Goal: Information Seeking & Learning: Find specific fact

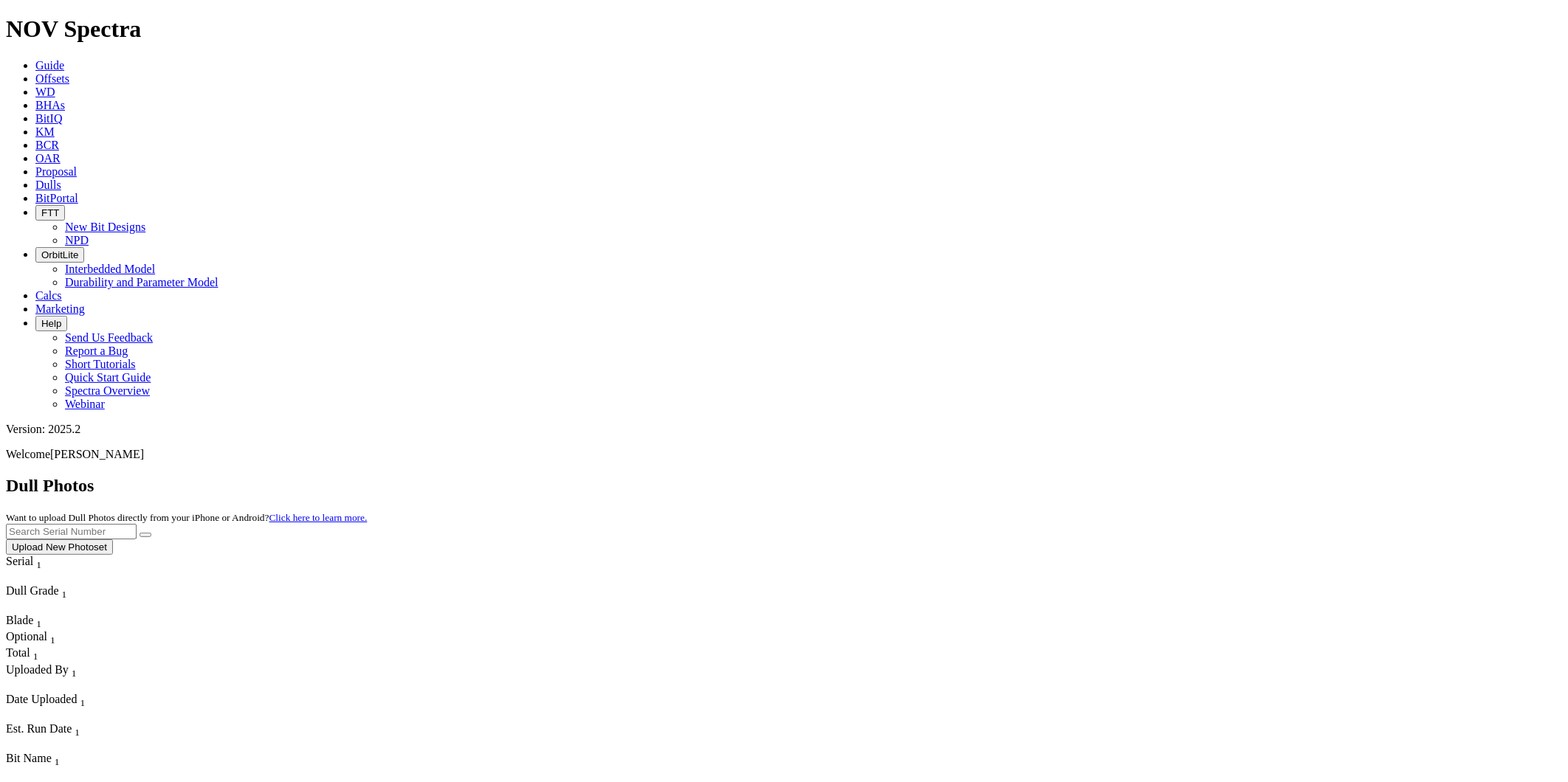
drag, startPoint x: 1264, startPoint y: 69, endPoint x: 1278, endPoint y: 69, distance: 14.0
click at [136, 524] on input "text" at bounding box center [71, 532] width 130 height 16
paste input "A321435"
type input "A321435"
click at [151, 533] on button "submit" at bounding box center [145, 535] width 12 height 5
